Goal: Book appointment/travel/reservation

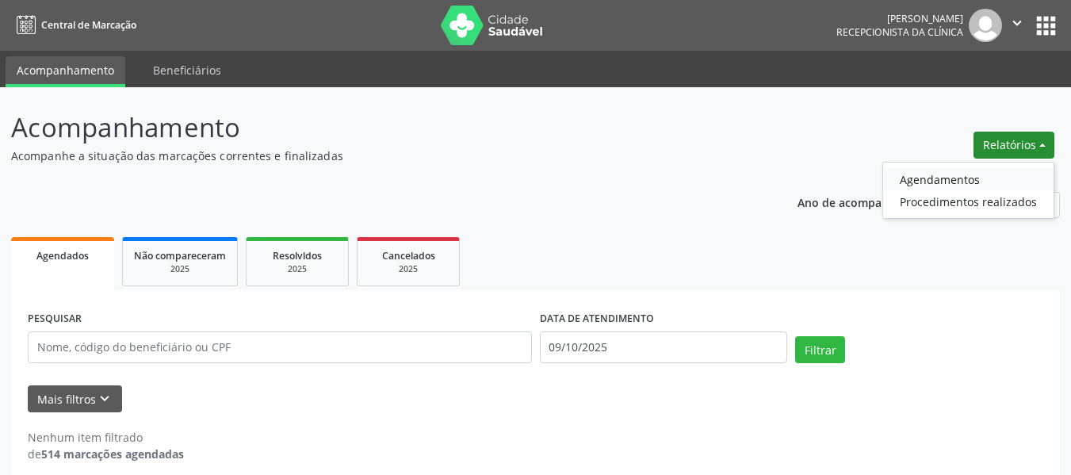
click at [948, 177] on link "Agendamentos" at bounding box center [968, 179] width 170 height 22
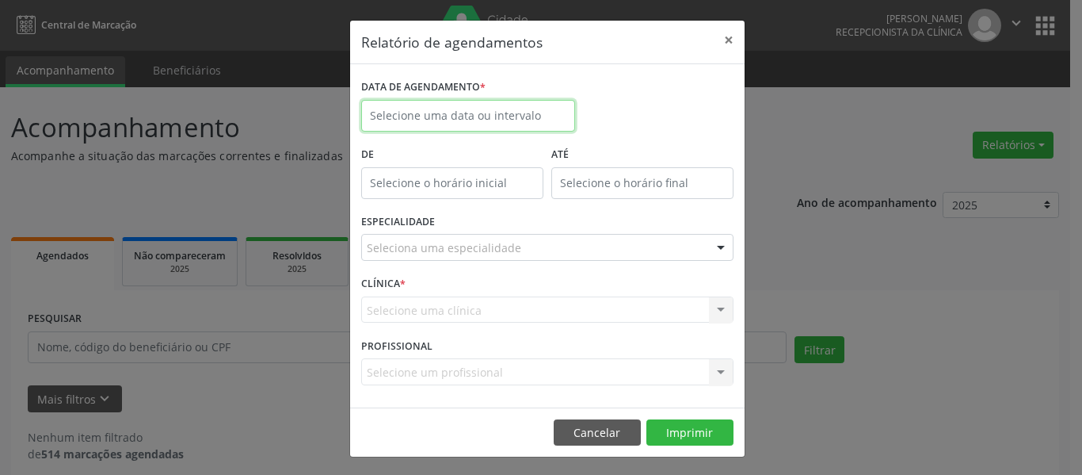
click at [410, 125] on input "text" at bounding box center [468, 116] width 214 height 32
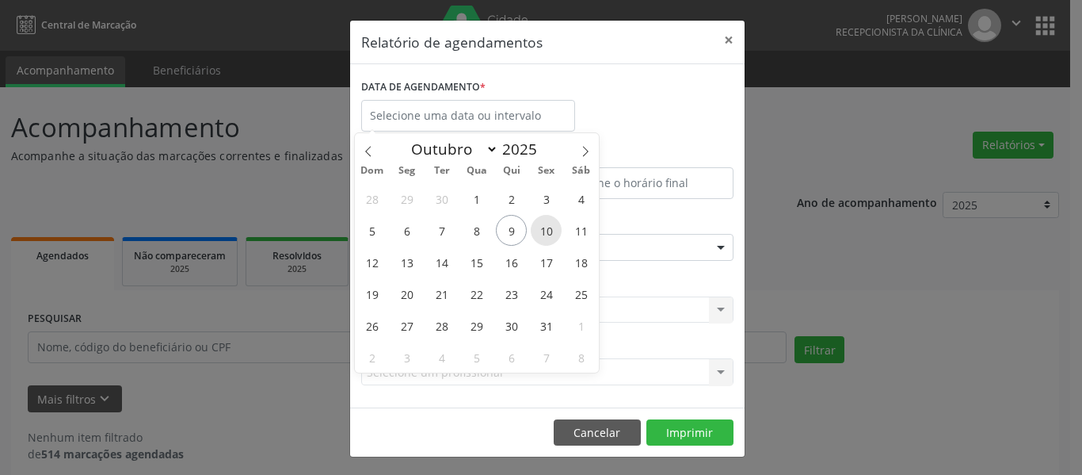
click at [542, 228] on span "10" at bounding box center [546, 230] width 31 height 31
type input "[DATE]"
click at [542, 228] on span "10" at bounding box center [546, 230] width 31 height 31
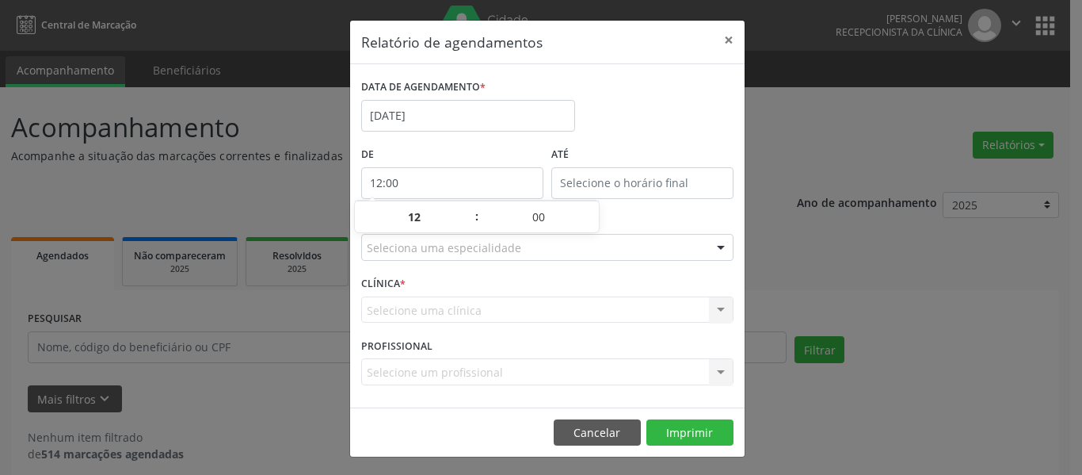
click at [458, 185] on input "12:00" at bounding box center [452, 183] width 182 height 32
click at [471, 204] on span at bounding box center [469, 209] width 11 height 16
type input "13:00"
type input "13"
click at [471, 204] on span at bounding box center [469, 209] width 11 height 16
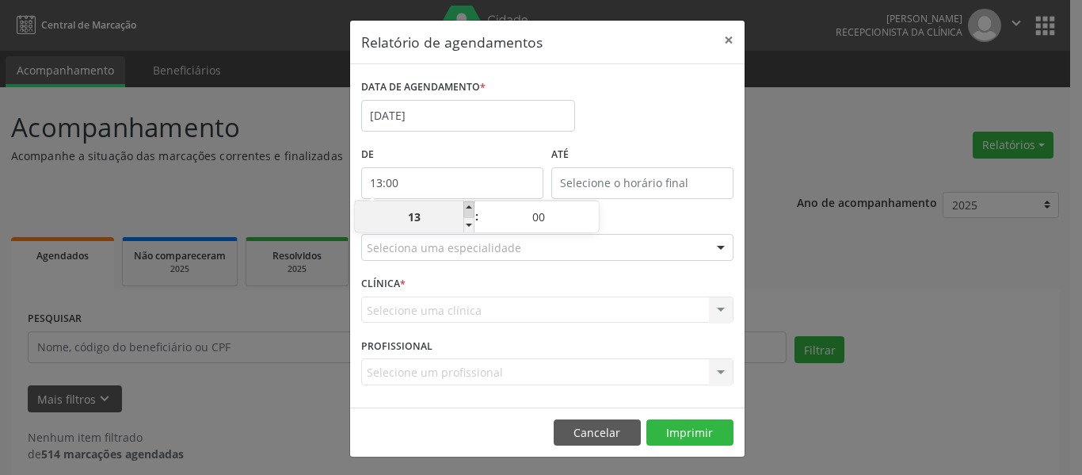
type input "14:00"
type input "14"
click at [471, 204] on span at bounding box center [469, 209] width 11 height 16
type input "15:00"
type input "15"
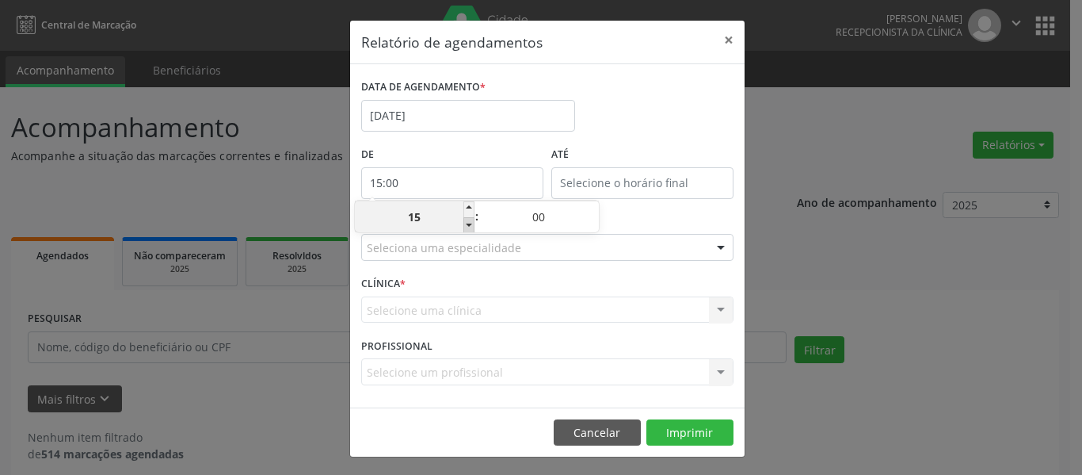
click at [466, 228] on span at bounding box center [469, 225] width 11 height 16
type input "14:00"
type input "14"
click at [593, 206] on span at bounding box center [593, 209] width 11 height 16
type input "14:05"
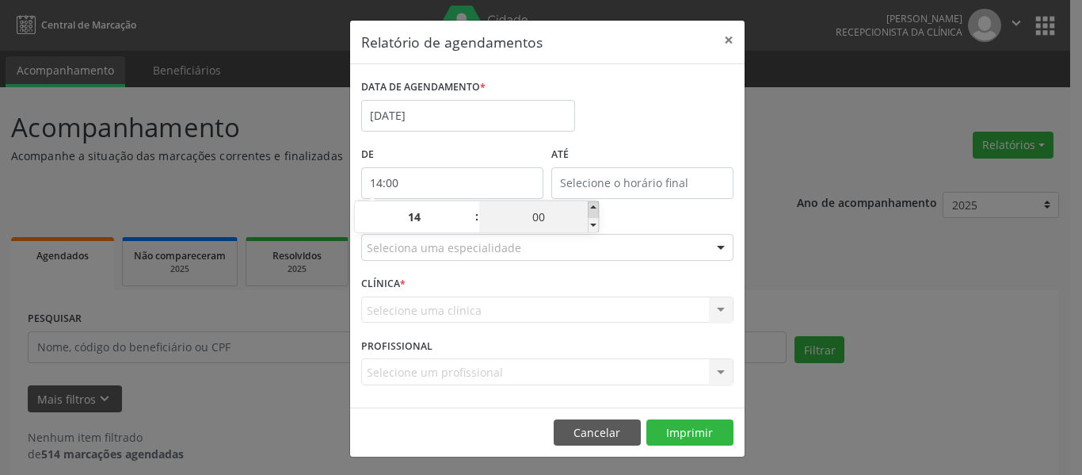
type input "05"
click at [593, 206] on span at bounding box center [593, 209] width 11 height 16
type input "14:10"
type input "10"
click at [593, 206] on span at bounding box center [593, 209] width 11 height 16
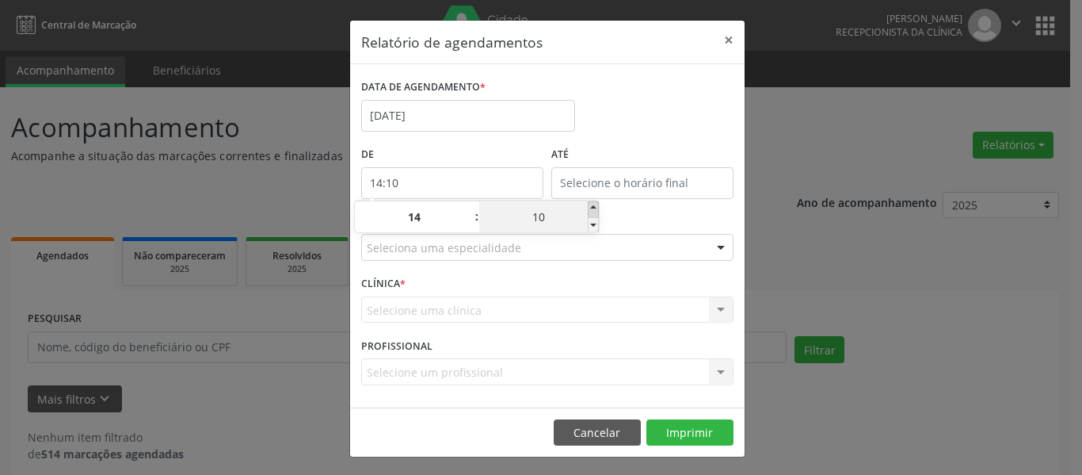
type input "14:15"
type input "15"
click at [593, 206] on span at bounding box center [593, 209] width 11 height 16
type input "14:20"
type input "20"
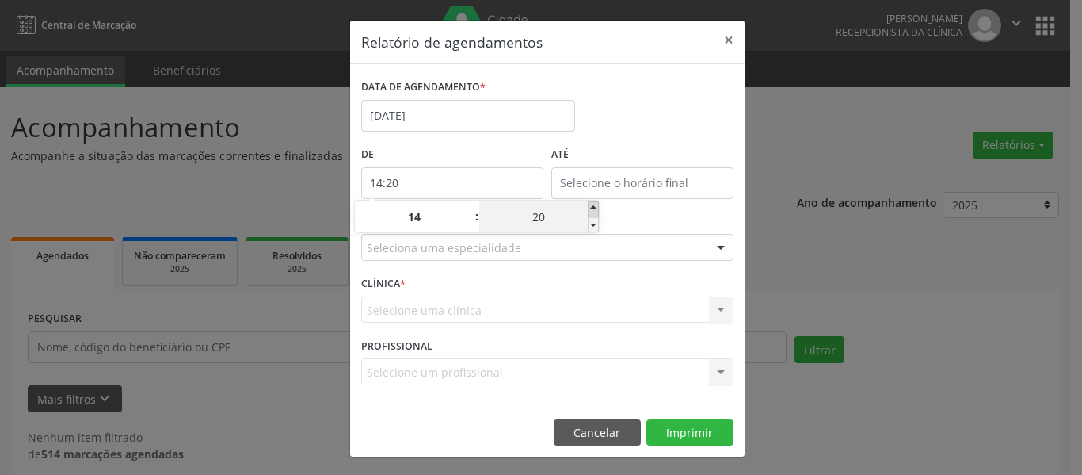
click at [593, 206] on span at bounding box center [593, 209] width 11 height 16
type input "14:25"
type input "25"
click at [593, 206] on span at bounding box center [593, 209] width 11 height 16
type input "14:30"
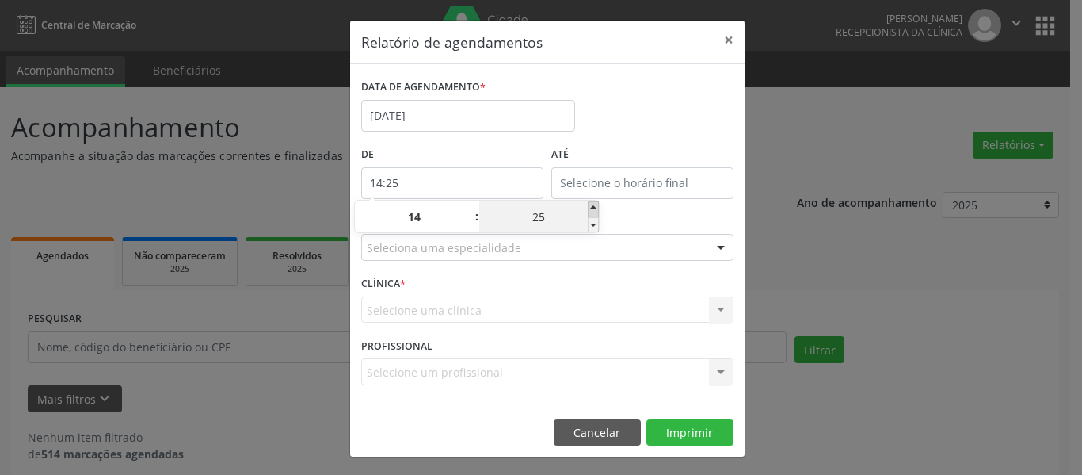
type input "30"
click at [593, 207] on span at bounding box center [593, 209] width 11 height 16
type input "14:35"
type input "35"
click at [589, 220] on span at bounding box center [593, 225] width 11 height 16
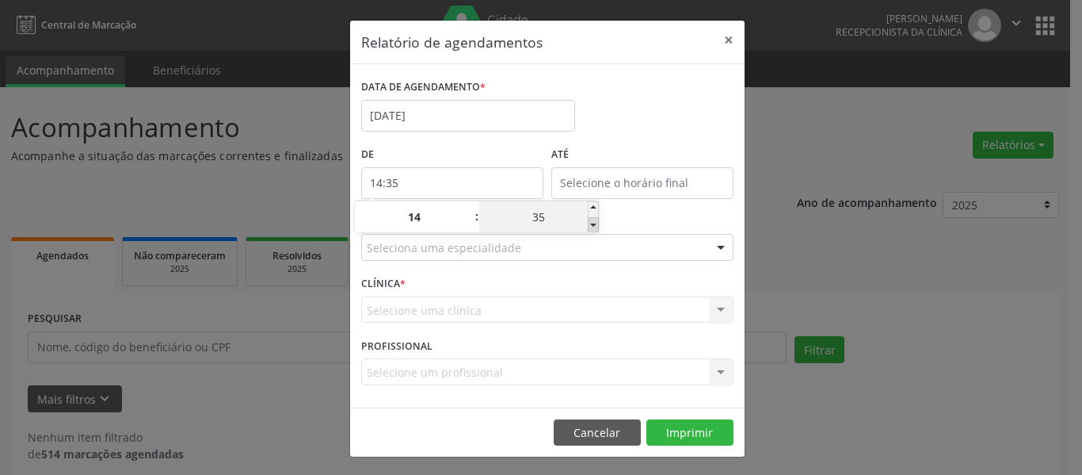
type input "14:30"
type input "30"
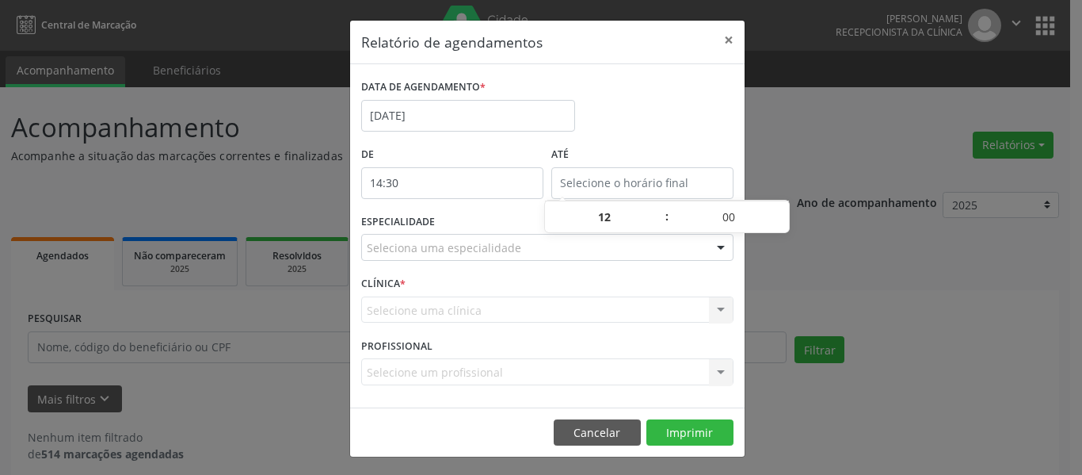
type input "14:30"
type input "14"
type input "30"
click at [595, 185] on input "14:30" at bounding box center [642, 183] width 182 height 32
click at [481, 257] on div "Seleciona uma especialidade" at bounding box center [547, 247] width 372 height 27
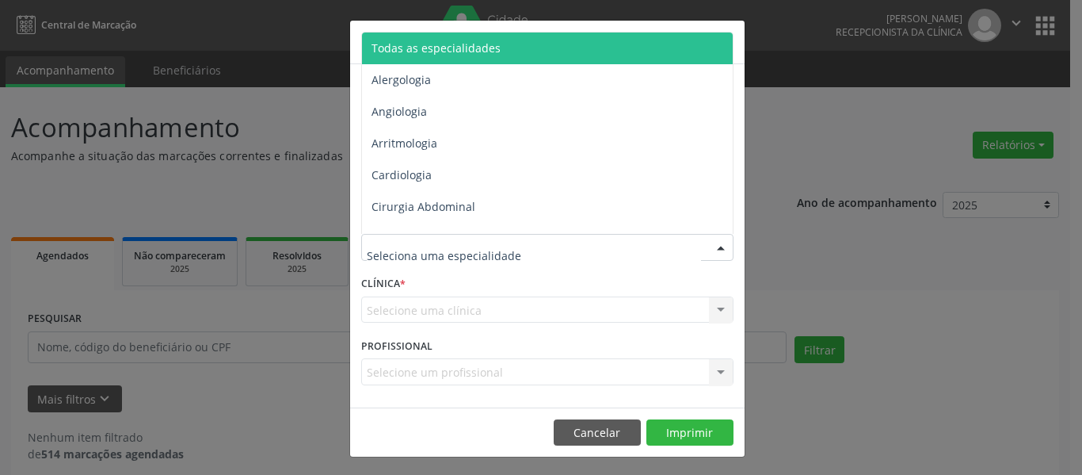
click at [426, 54] on span "Todas as especialidades" at bounding box center [436, 47] width 129 height 15
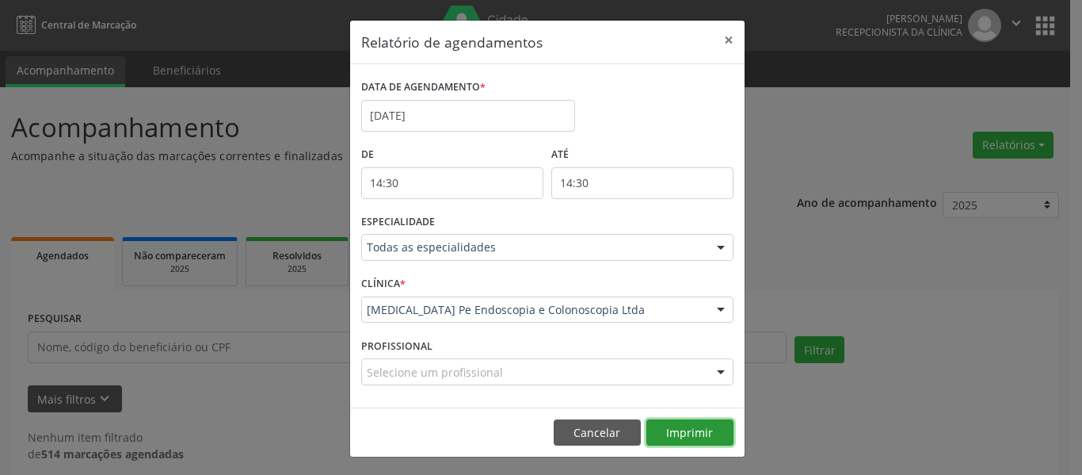
click at [680, 422] on button "Imprimir" at bounding box center [690, 432] width 87 height 27
click at [721, 35] on button "×" at bounding box center [729, 40] width 32 height 39
